Goal: Task Accomplishment & Management: Use online tool/utility

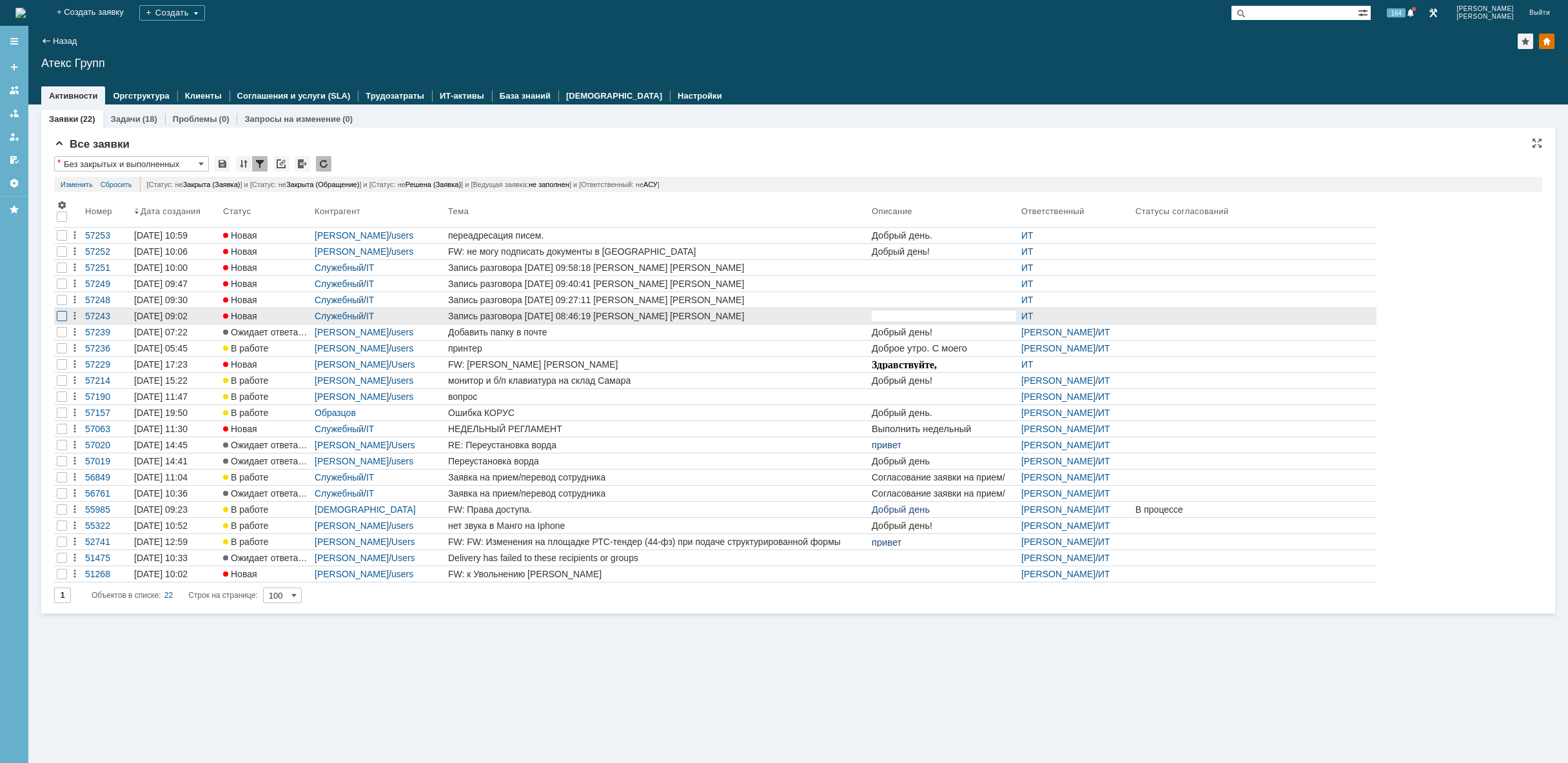
click at [61, 257] on div at bounding box center [62, 251] width 10 height 10
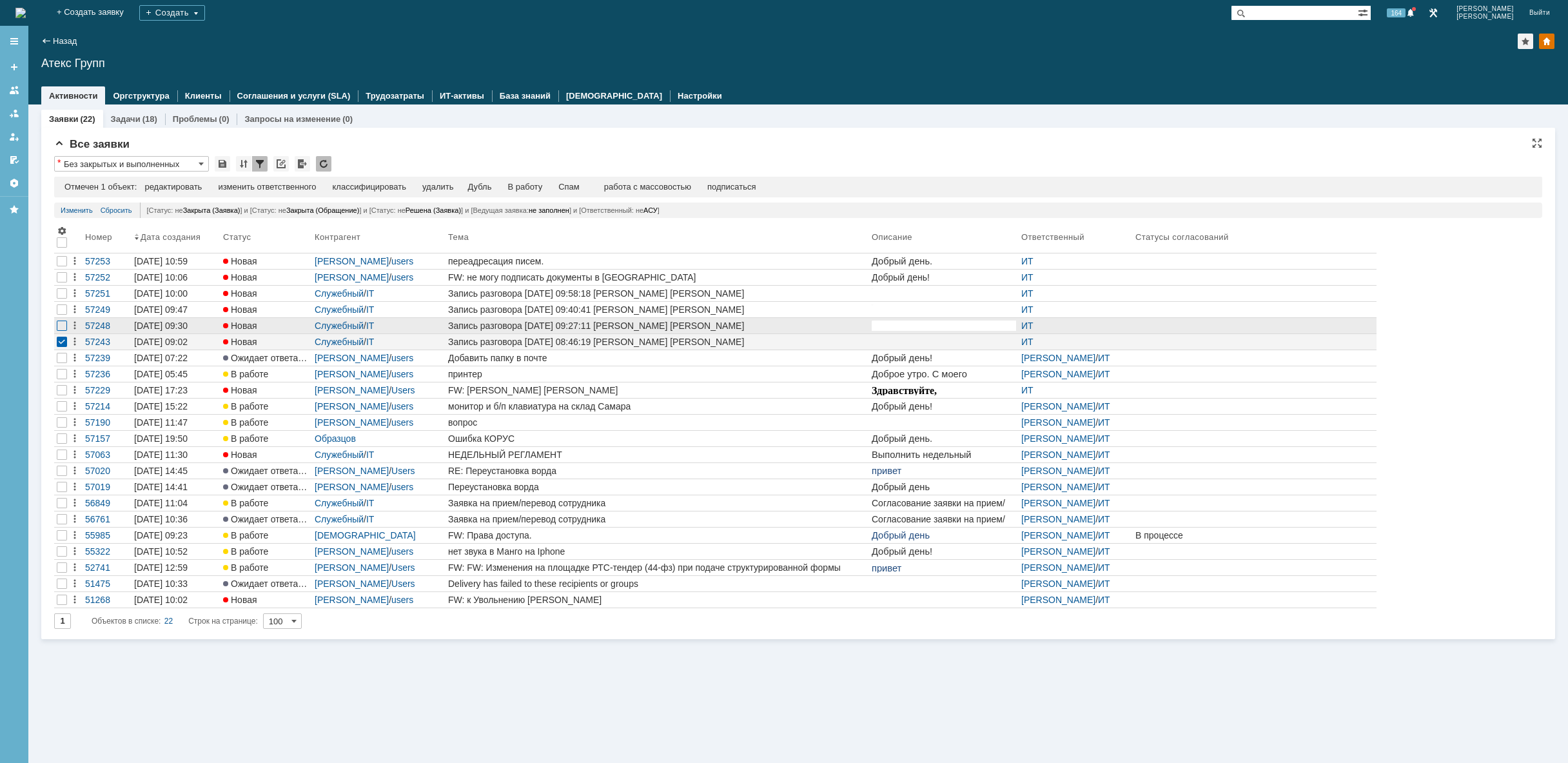
click at [58, 266] on div at bounding box center [62, 261] width 10 height 10
click at [59, 283] on div at bounding box center [62, 277] width 10 height 10
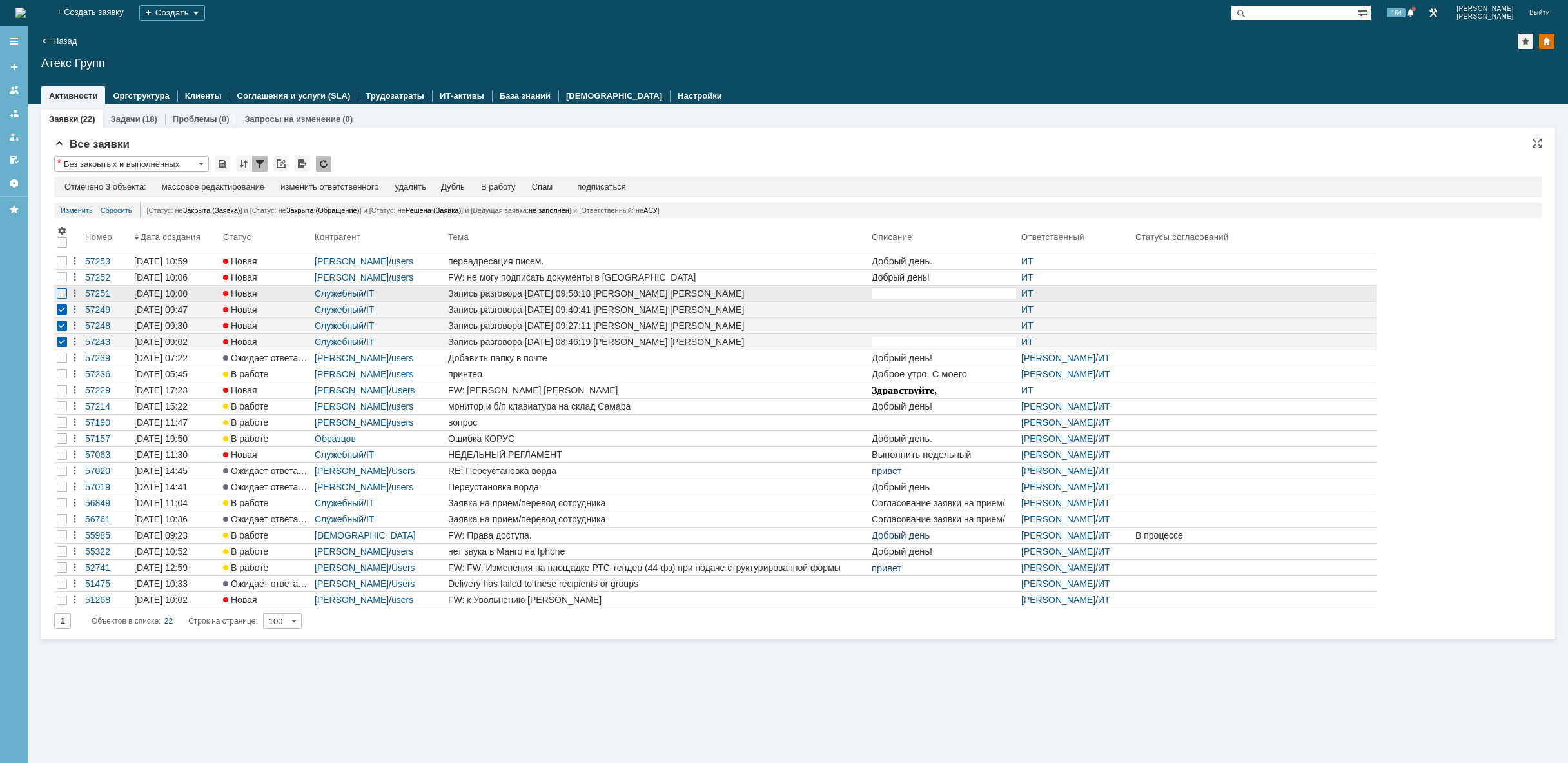
click at [62, 266] on div at bounding box center [62, 261] width 10 height 10
click at [62, 277] on div at bounding box center [62, 277] width 10 height 10
drag, startPoint x: 56, startPoint y: 360, endPoint x: 55, endPoint y: 376, distance: 16.0
click at [57, 283] on div at bounding box center [62, 277] width 10 height 10
click at [61, 342] on div at bounding box center [62, 341] width 10 height 10
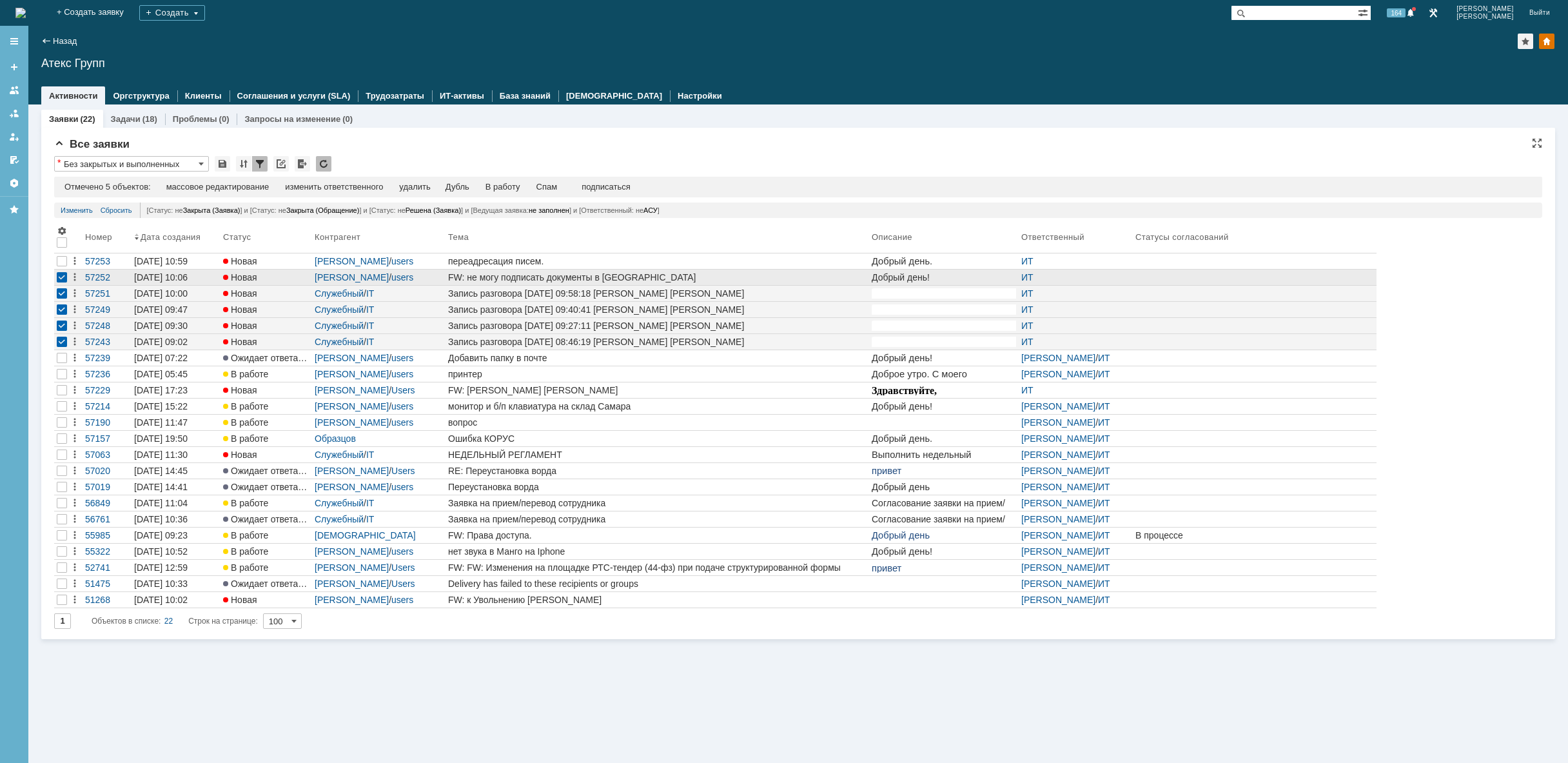
click at [69, 276] on div at bounding box center [62, 277] width 15 height 15
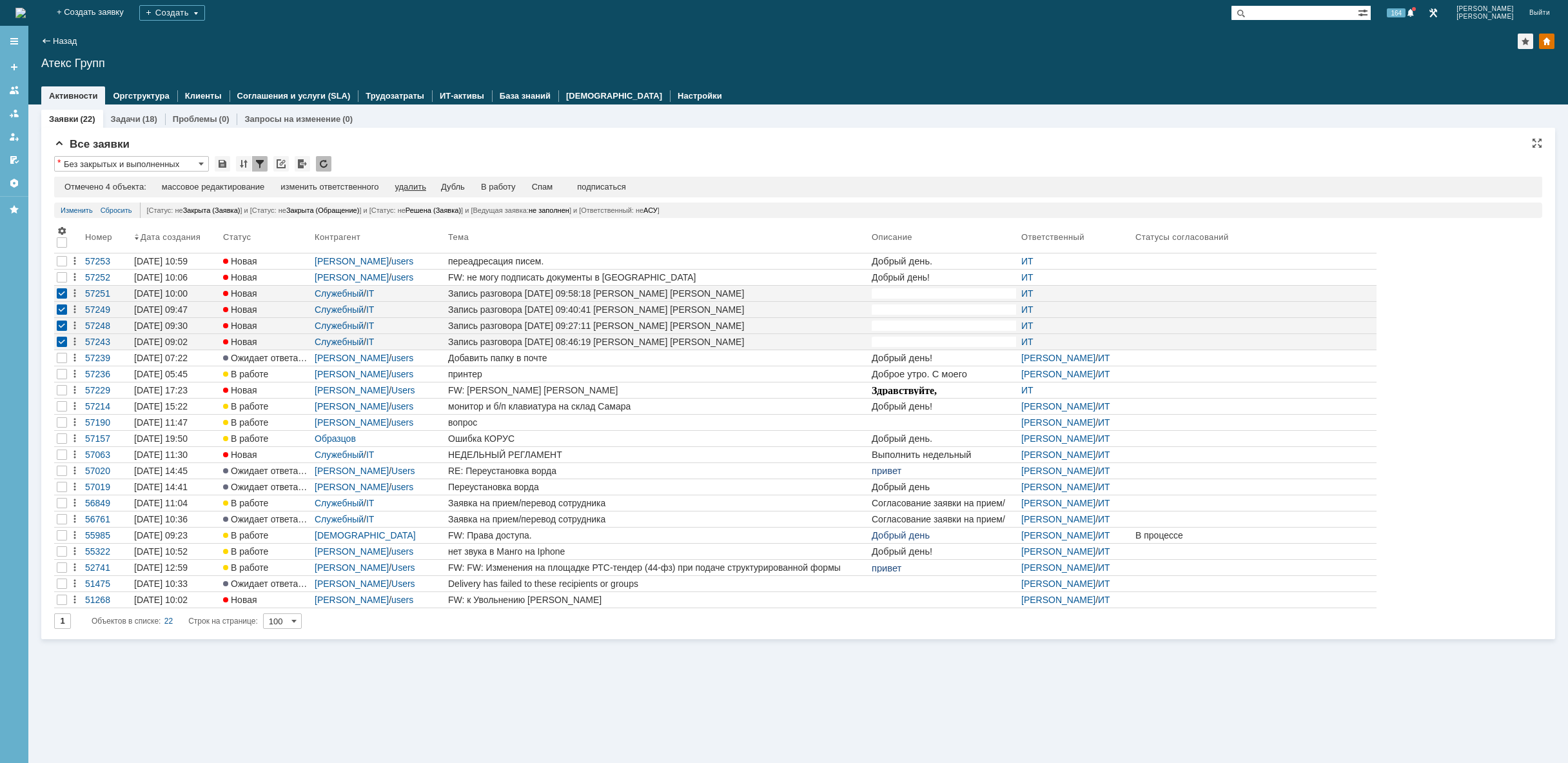
click at [415, 186] on div "удалить" at bounding box center [410, 187] width 31 height 10
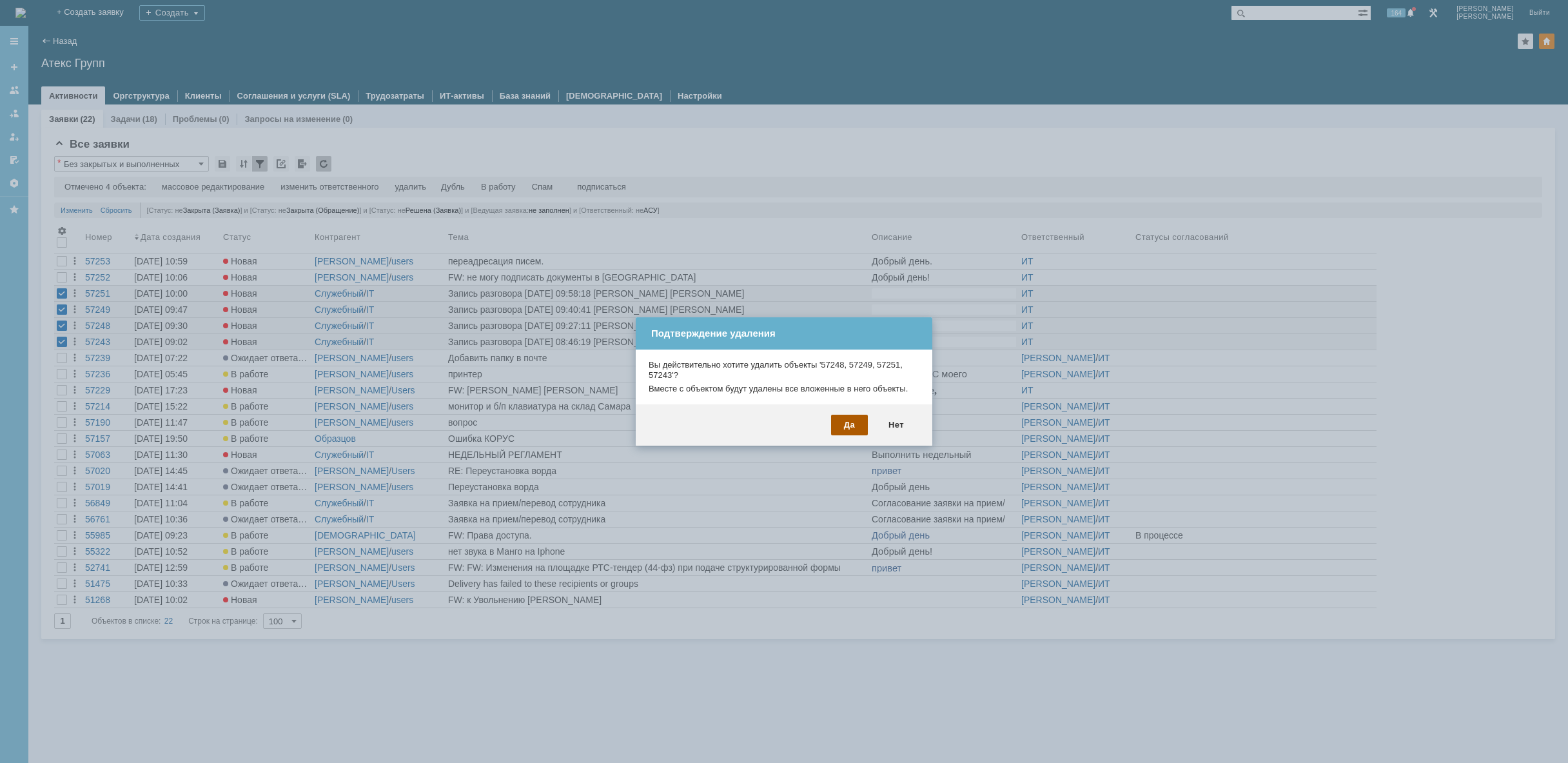
click at [855, 423] on div "Да" at bounding box center [849, 425] width 37 height 20
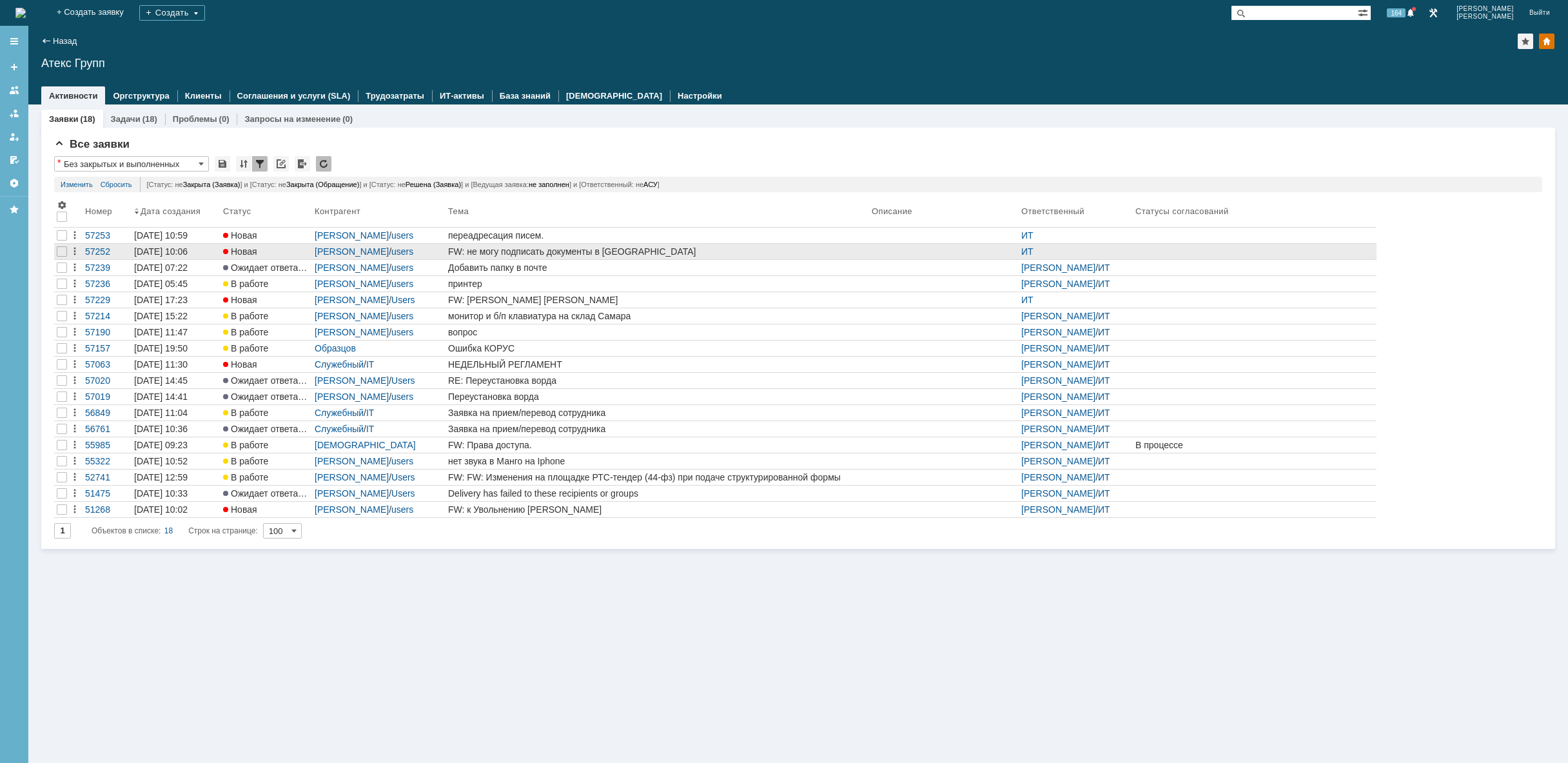
click at [583, 252] on div "FW: не могу подписать документы в [GEOGRAPHIC_DATA]" at bounding box center [657, 251] width 418 height 10
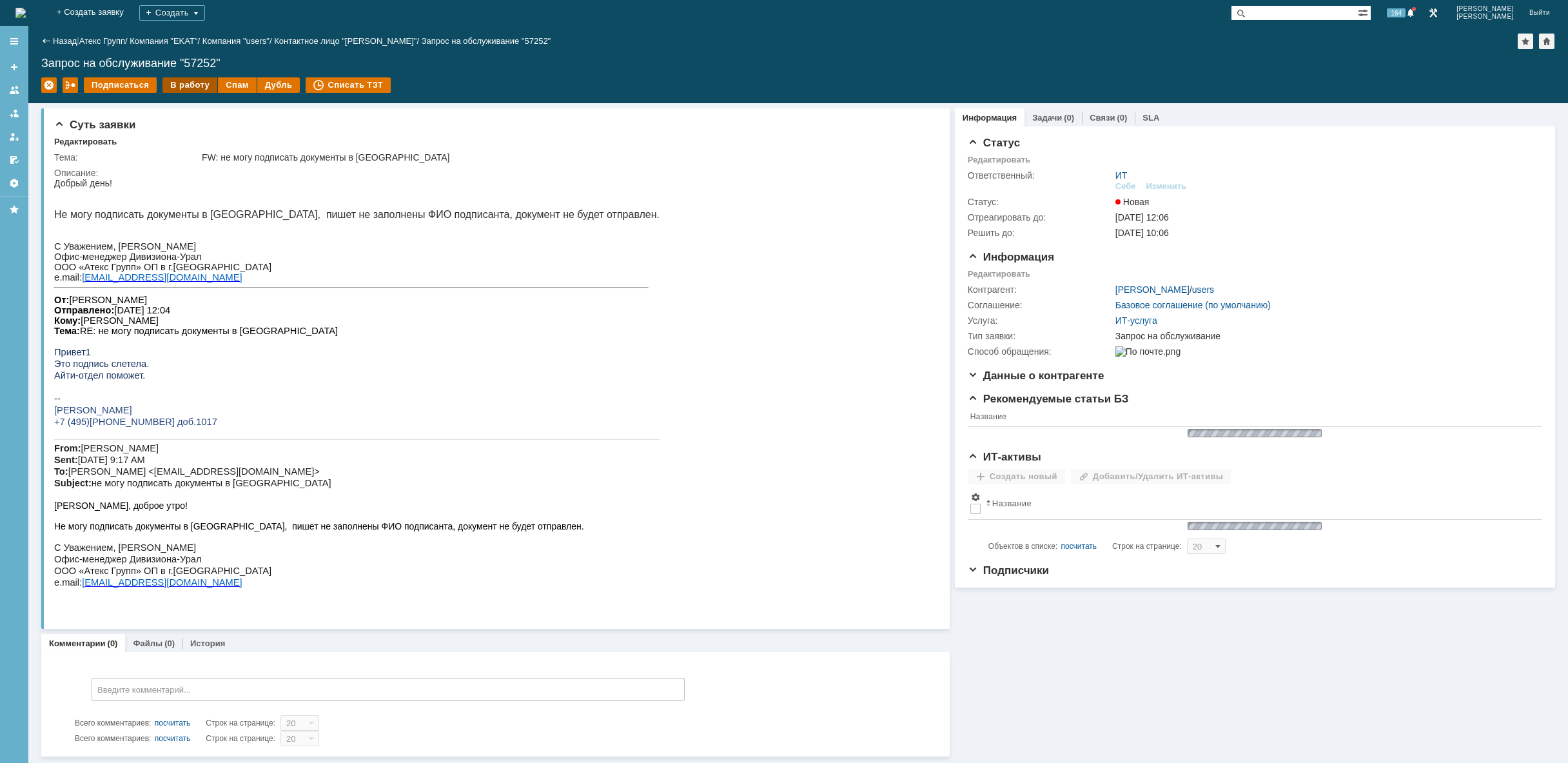
click at [190, 87] on div "В работу" at bounding box center [190, 85] width 55 height 15
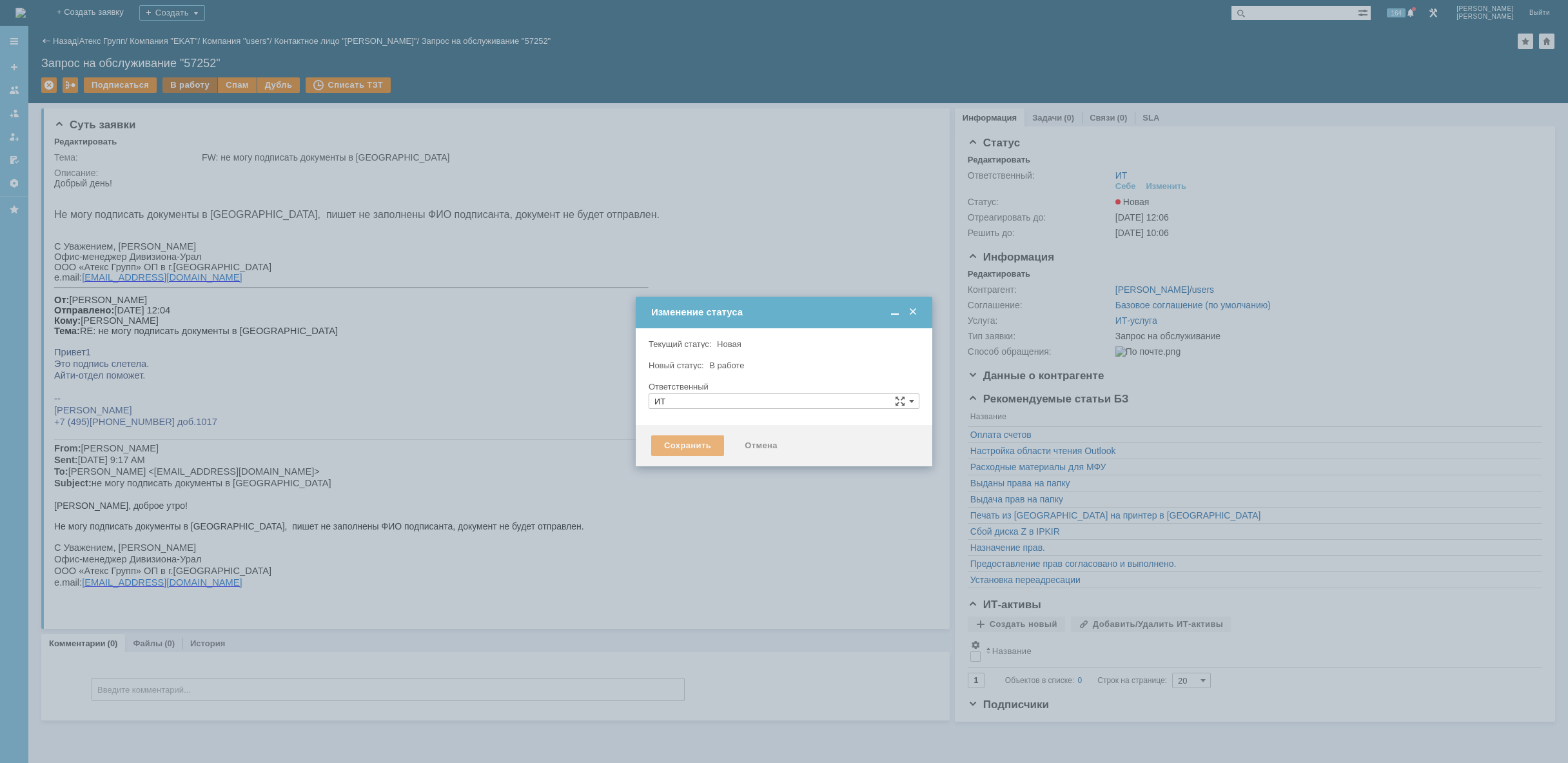
type input "[PERSON_NAME]"
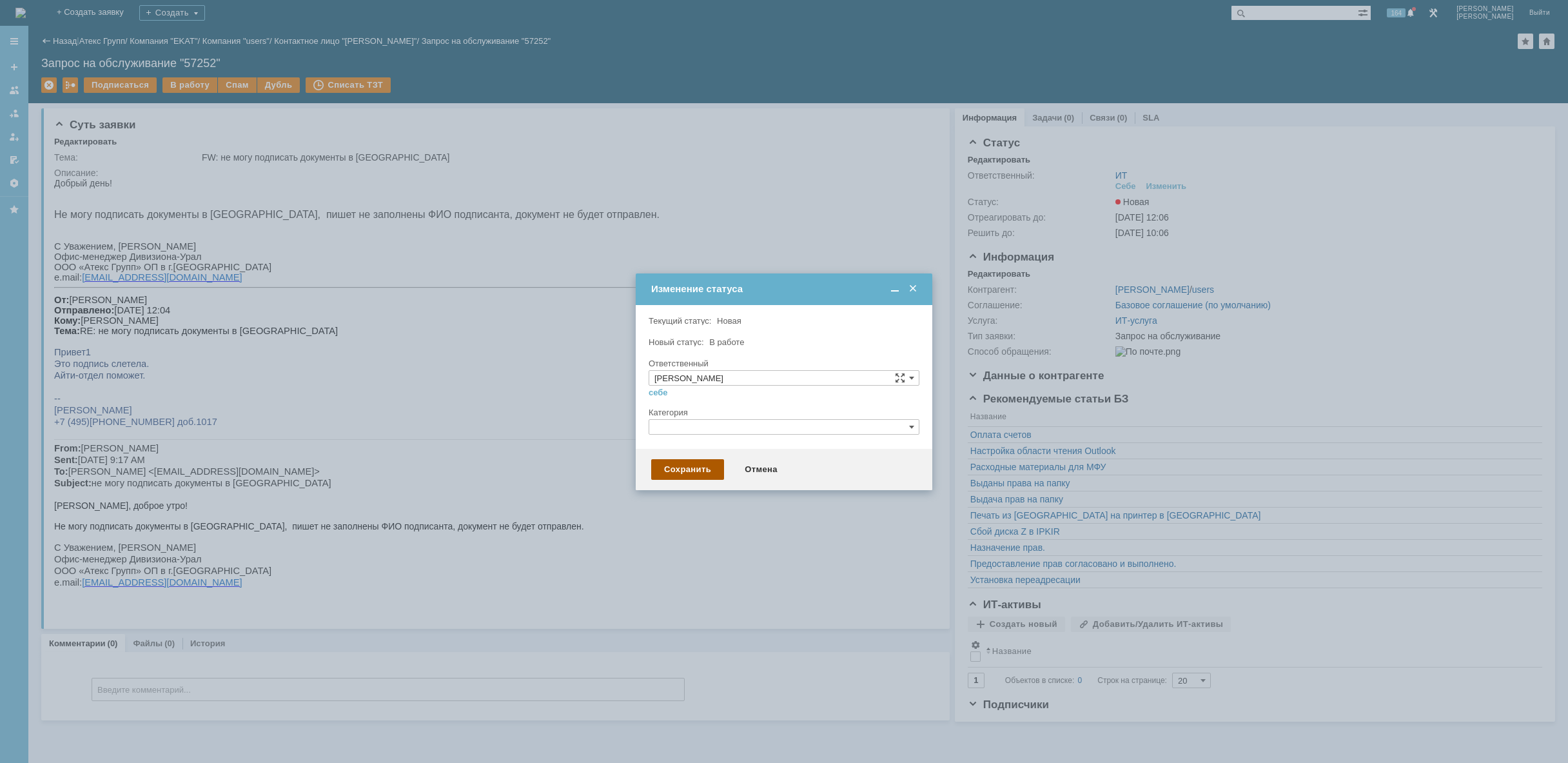
click at [687, 466] on div "Сохранить" at bounding box center [687, 469] width 73 height 20
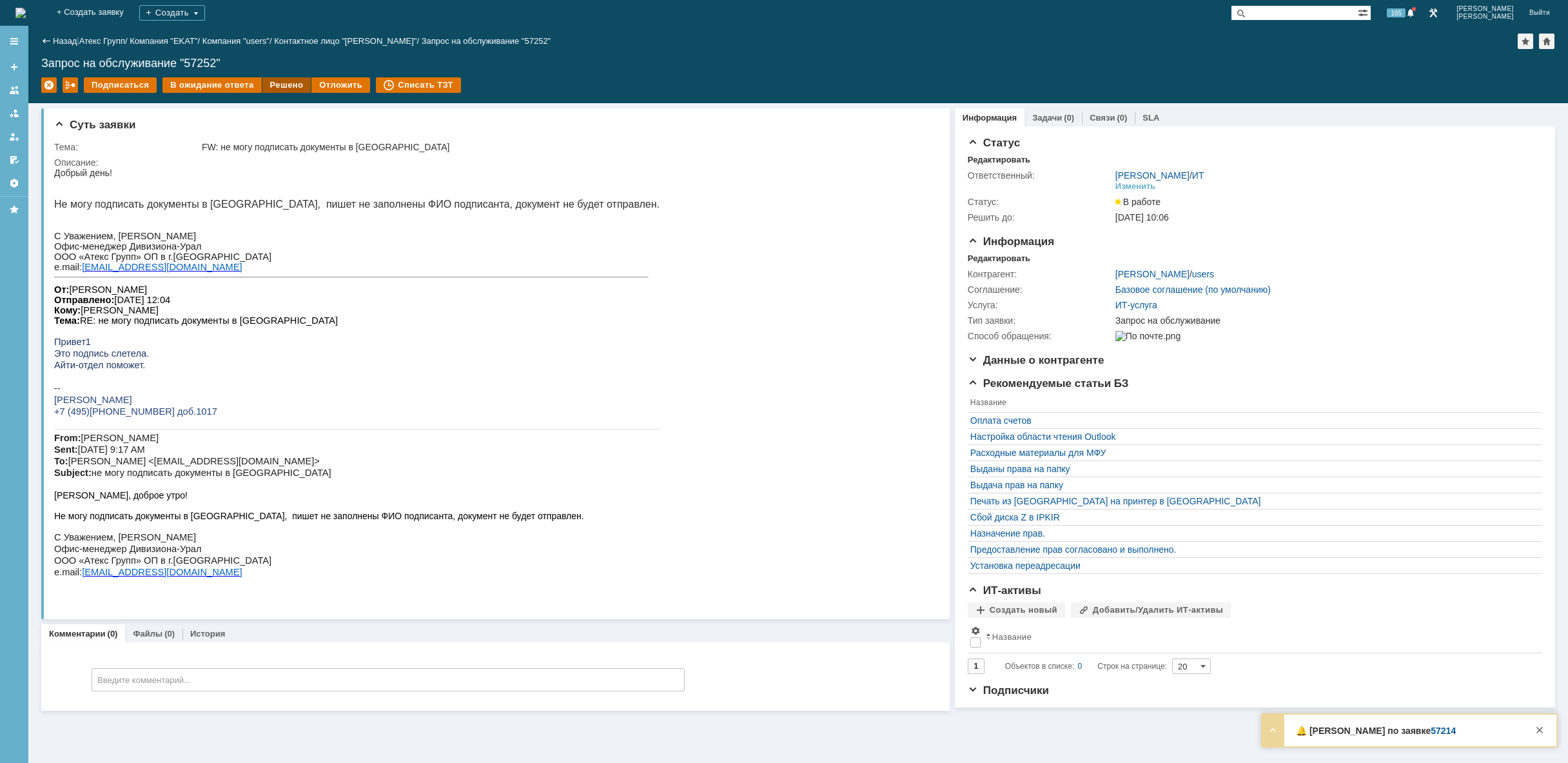
click at [284, 82] on div "Решено" at bounding box center [287, 85] width 49 height 15
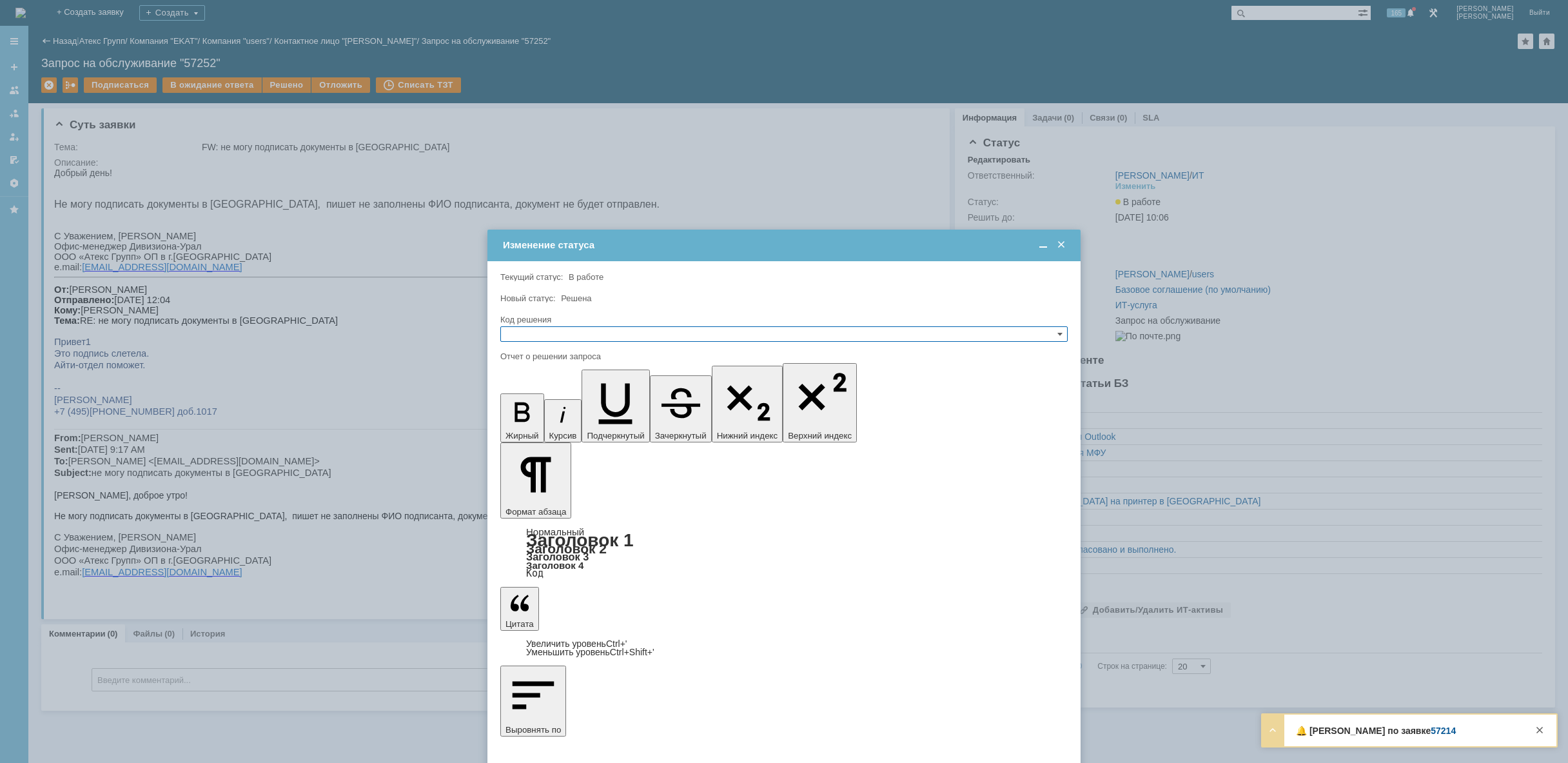
click at [704, 334] on input "text" at bounding box center [783, 334] width 567 height 15
click at [667, 394] on span "Решено" at bounding box center [784, 396] width 556 height 10
type input "Решено"
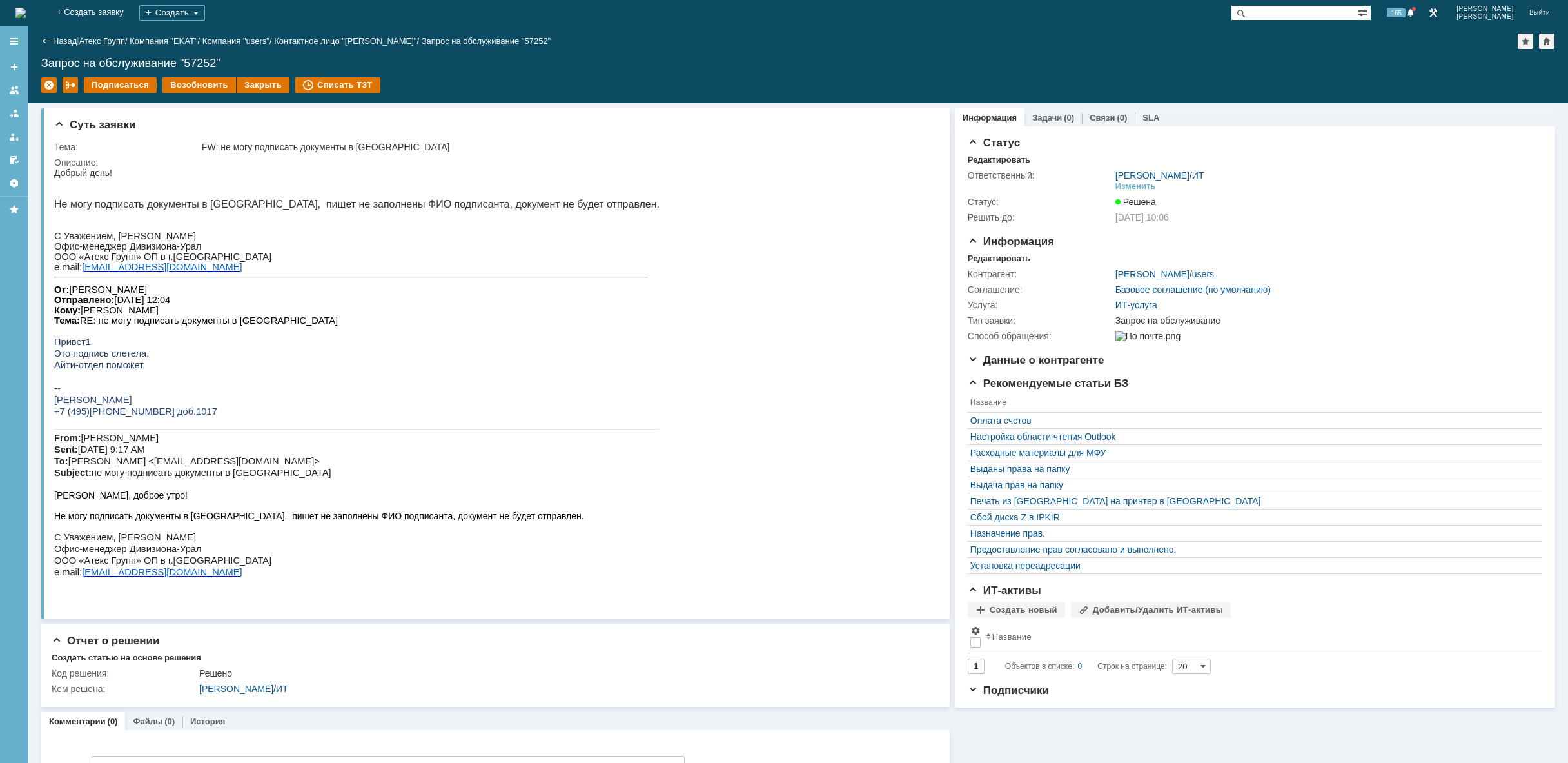
click at [26, 18] on img at bounding box center [20, 13] width 10 height 10
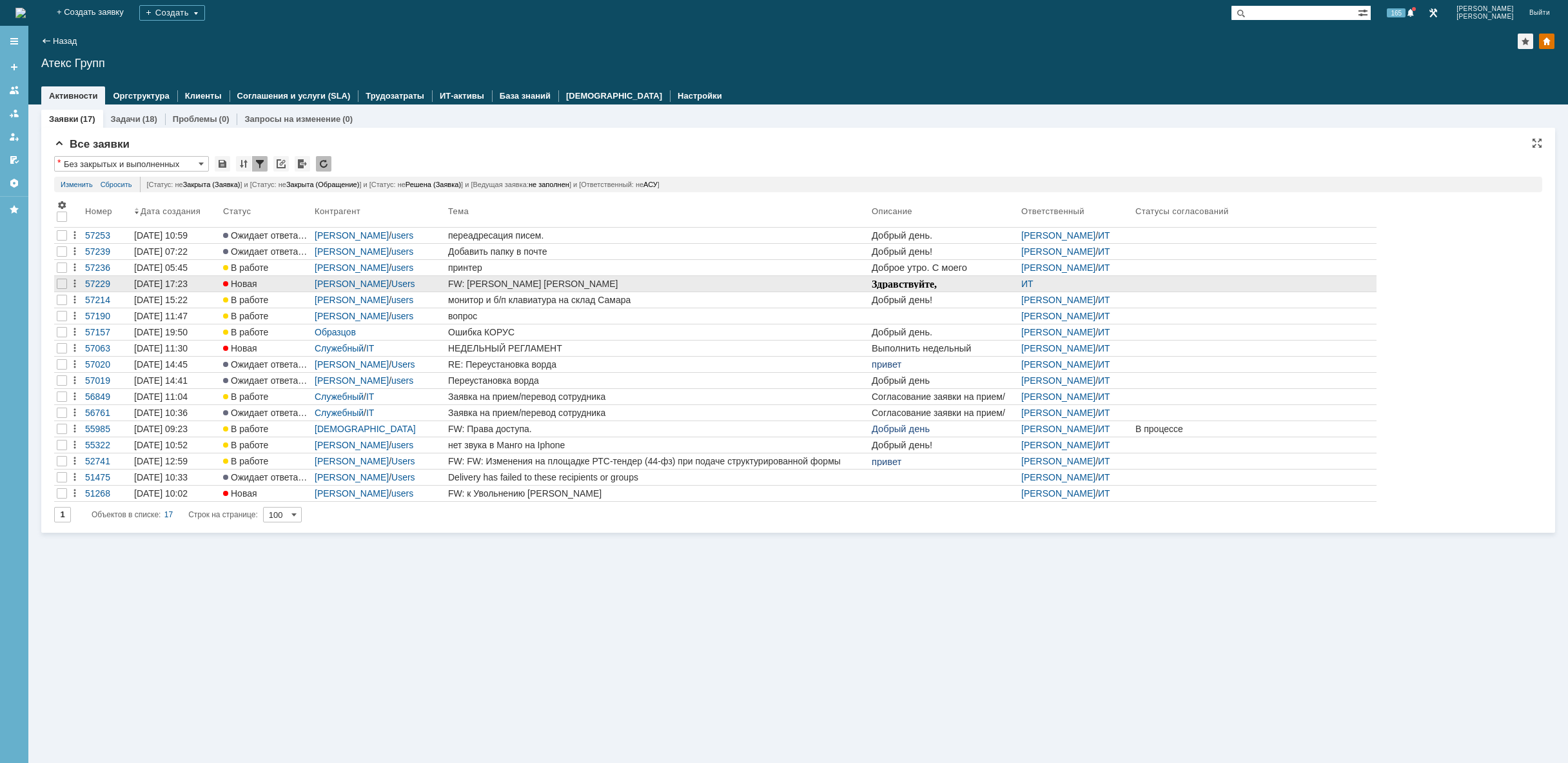
click at [611, 282] on div "FW: [PERSON_NAME] [PERSON_NAME]" at bounding box center [657, 283] width 418 height 10
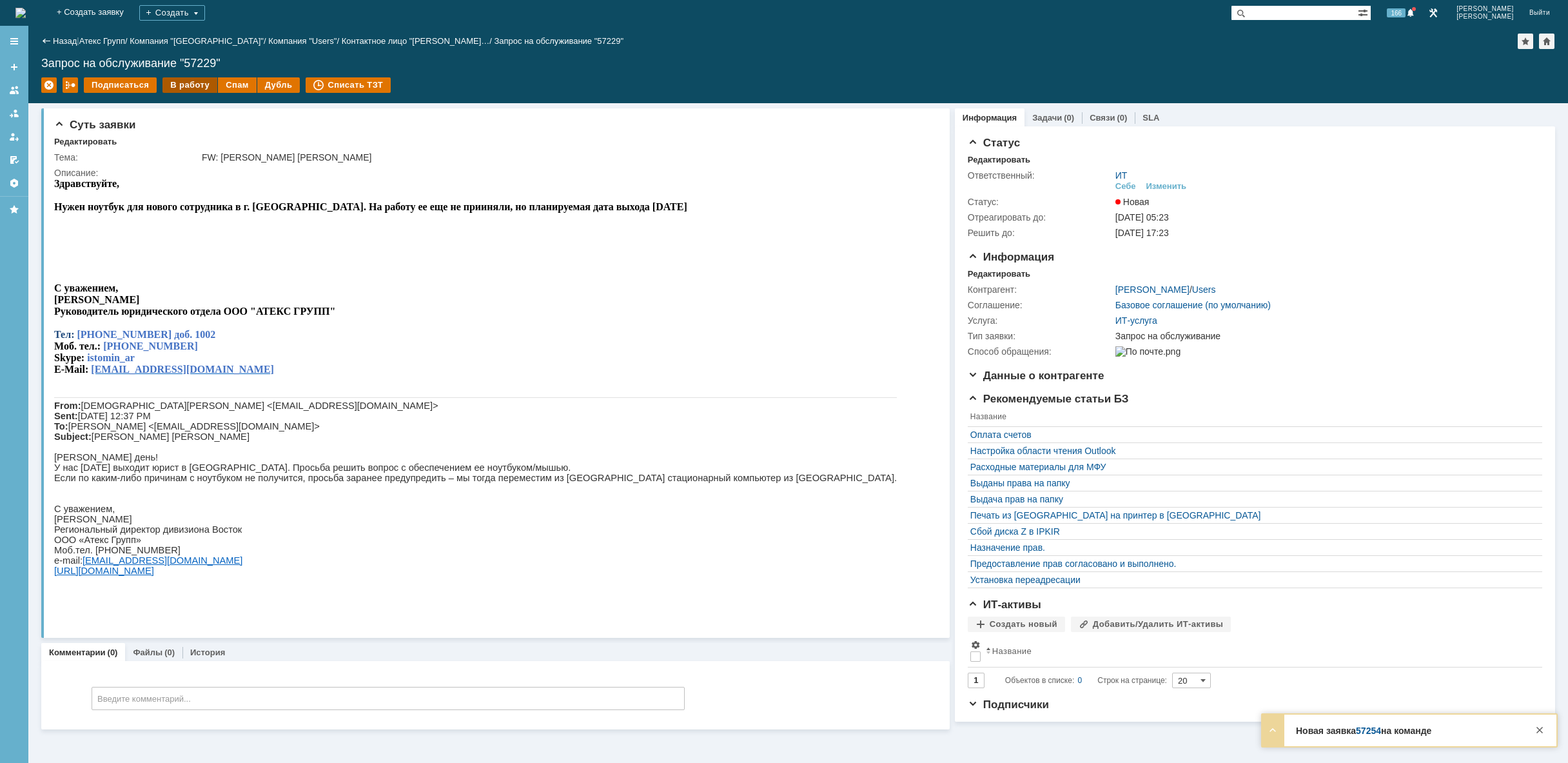
click at [199, 84] on div "В работу" at bounding box center [190, 85] width 55 height 15
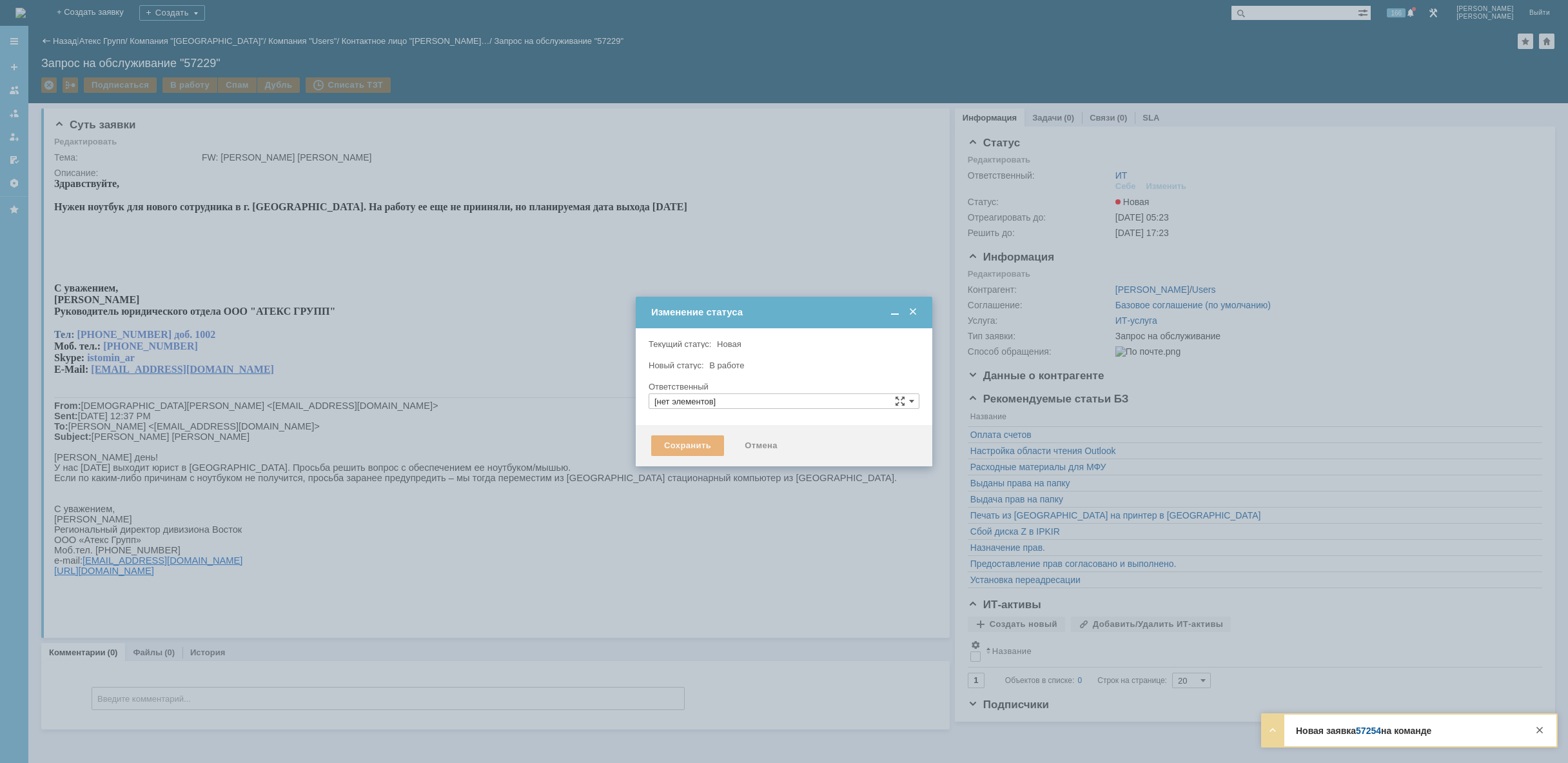
type input "[PERSON_NAME]"
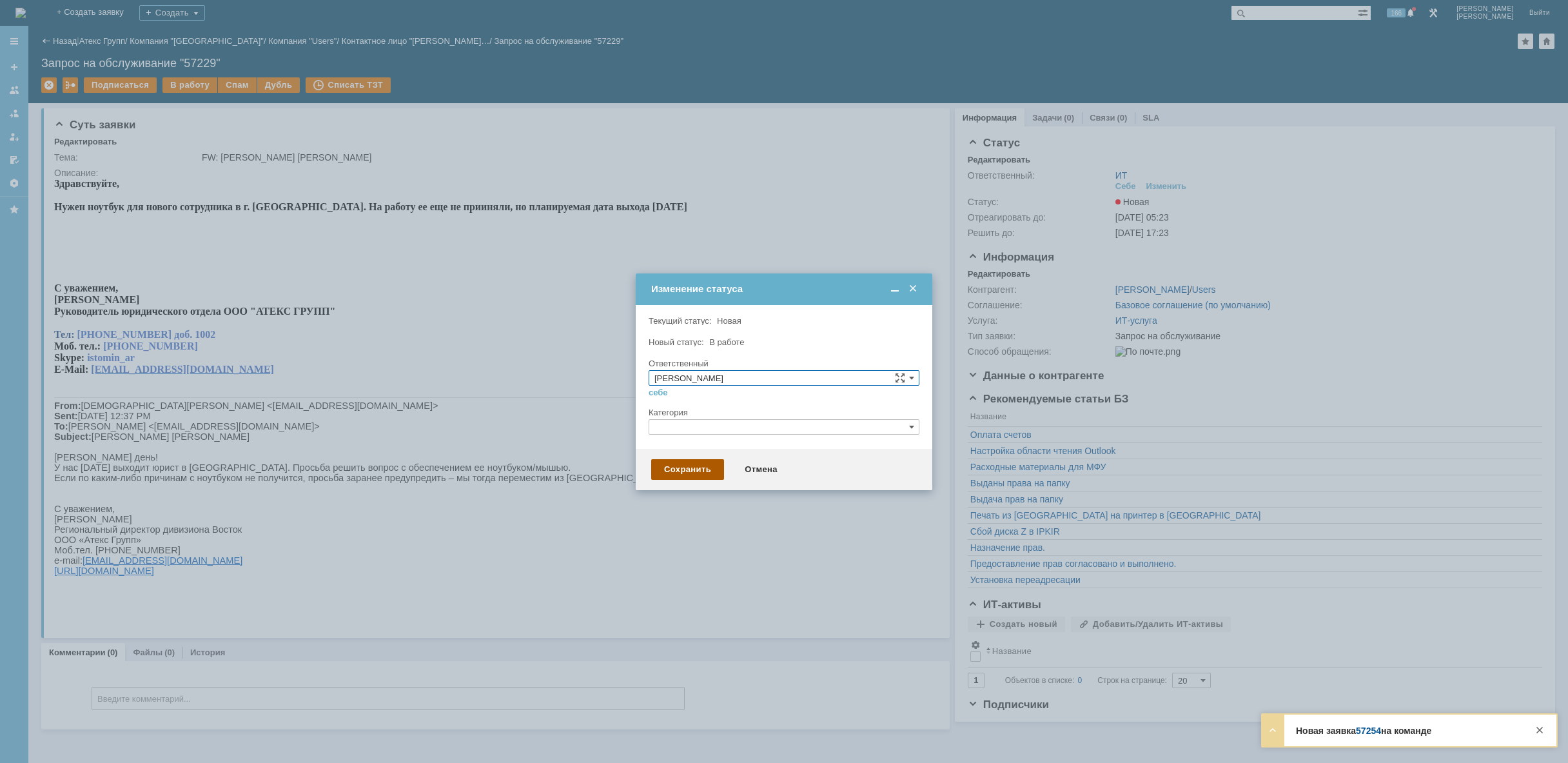
click at [687, 467] on div "Сохранить" at bounding box center [687, 469] width 73 height 20
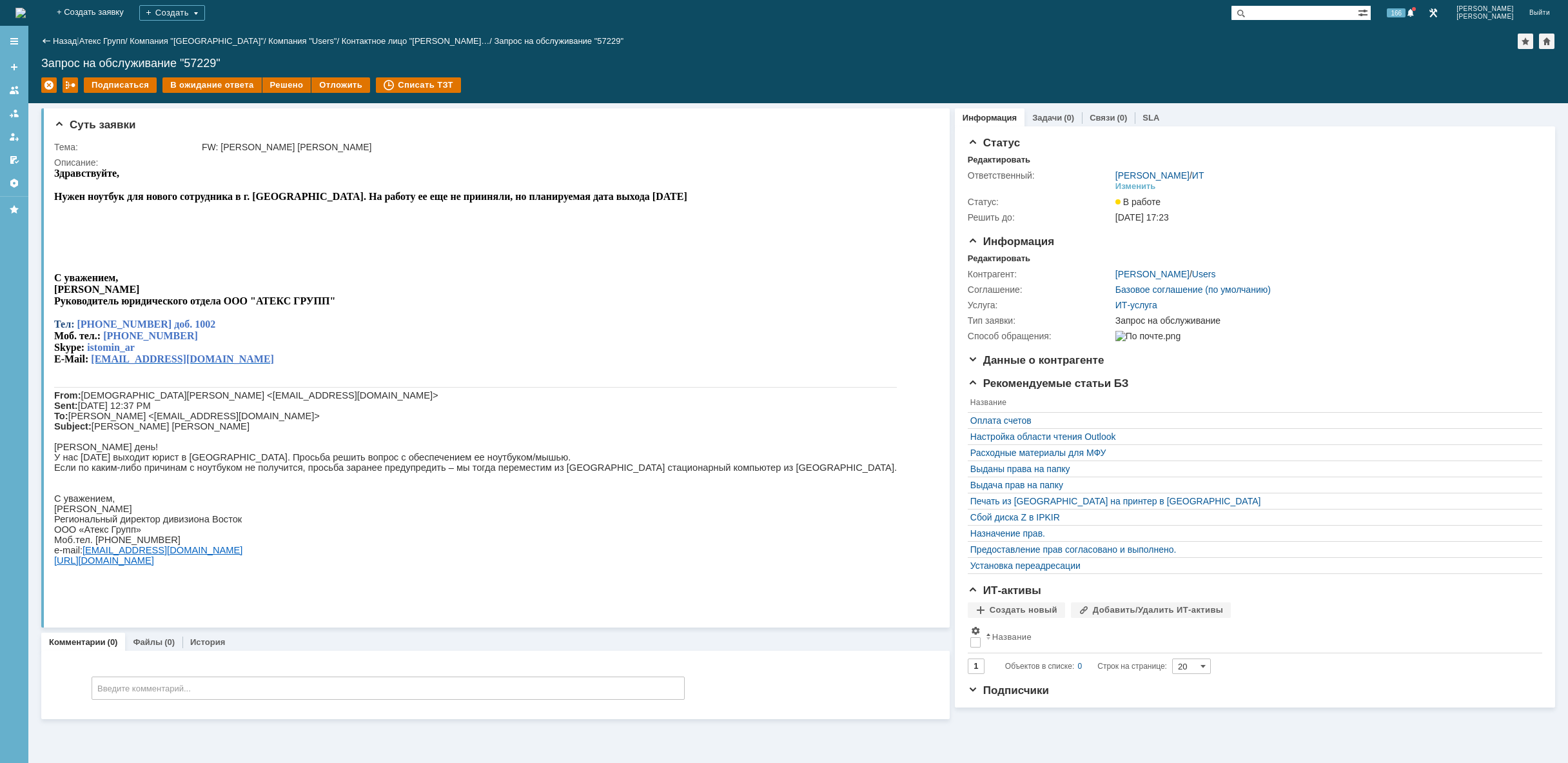
click at [26, 2] on div "На домашнюю" at bounding box center [20, 13] width 10 height 26
click at [26, 10] on img at bounding box center [20, 13] width 10 height 10
